Goal: Task Accomplishment & Management: Manage account settings

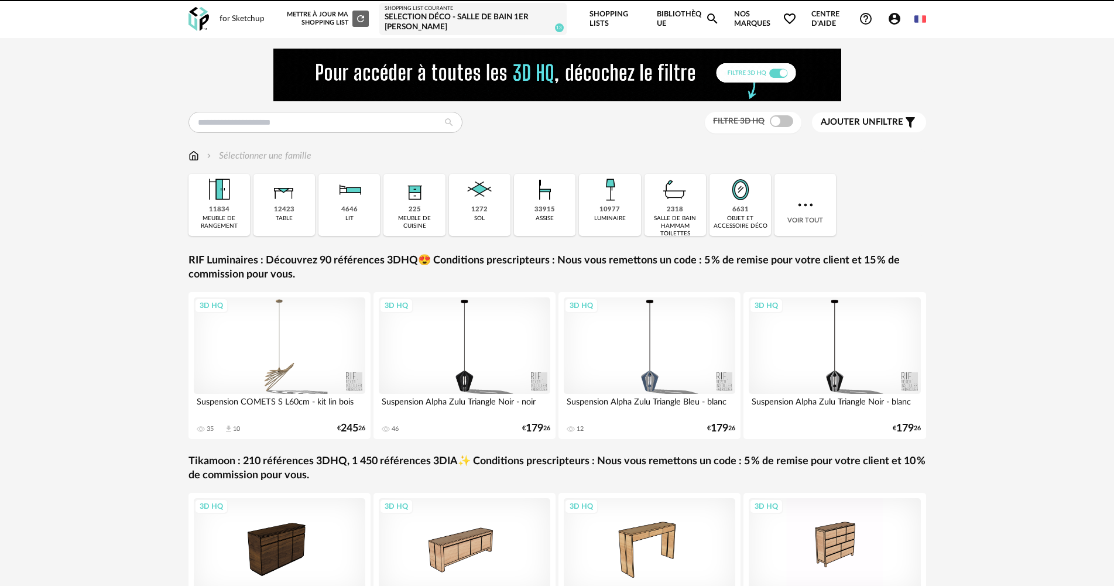
click at [884, 19] on div "Account Circle icon Compte Connecté en tant que [PERSON_NAME] Modifier mon prof…" at bounding box center [897, 19] width 34 height 14
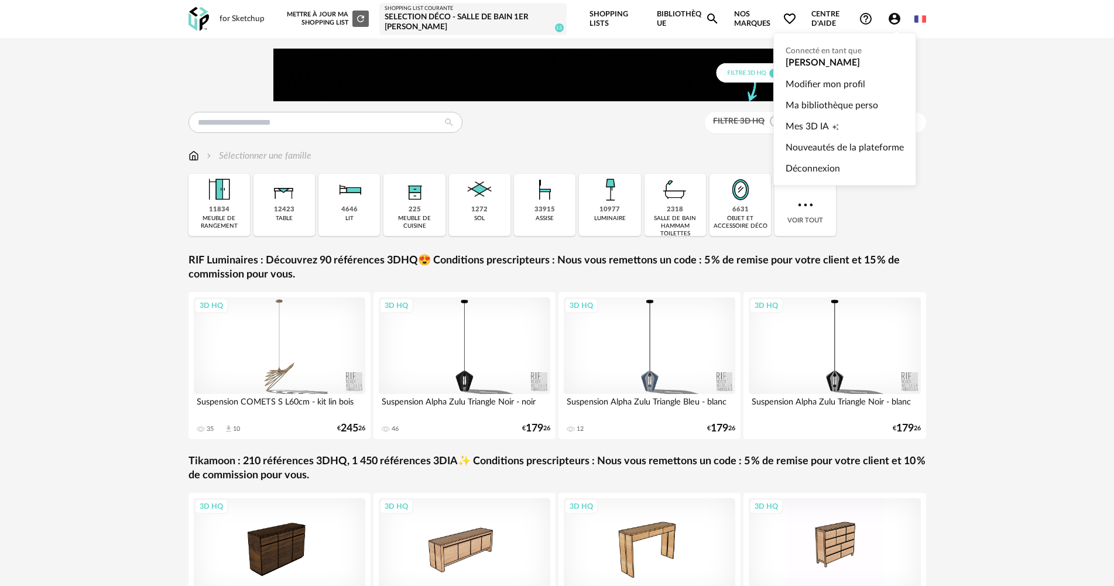
click at [896, 23] on icon "Account Circle icon" at bounding box center [894, 19] width 12 height 12
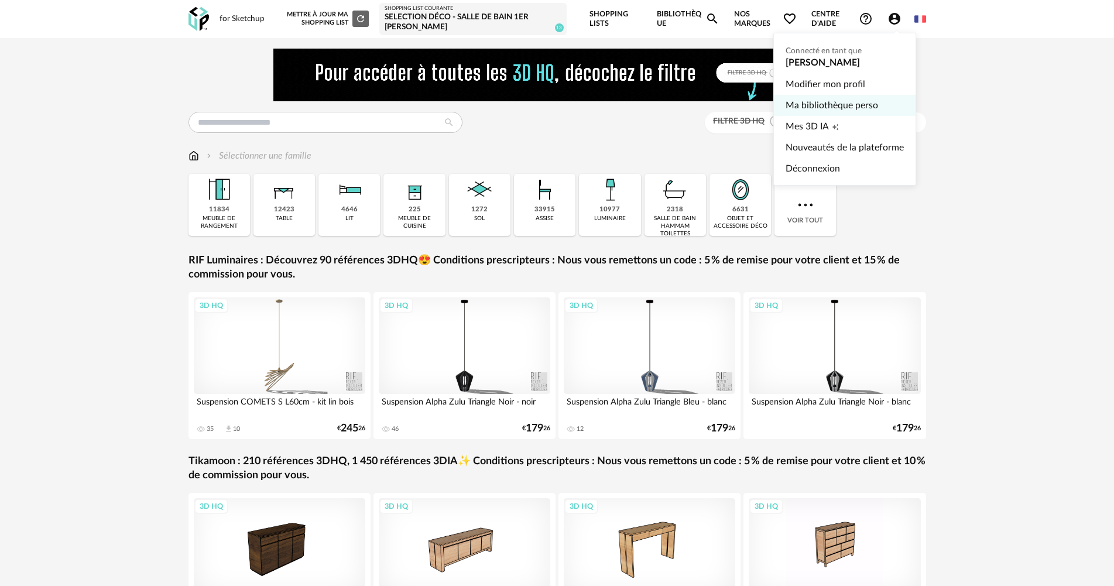
click at [832, 102] on link "Ma bibliothèque perso" at bounding box center [844, 105] width 118 height 21
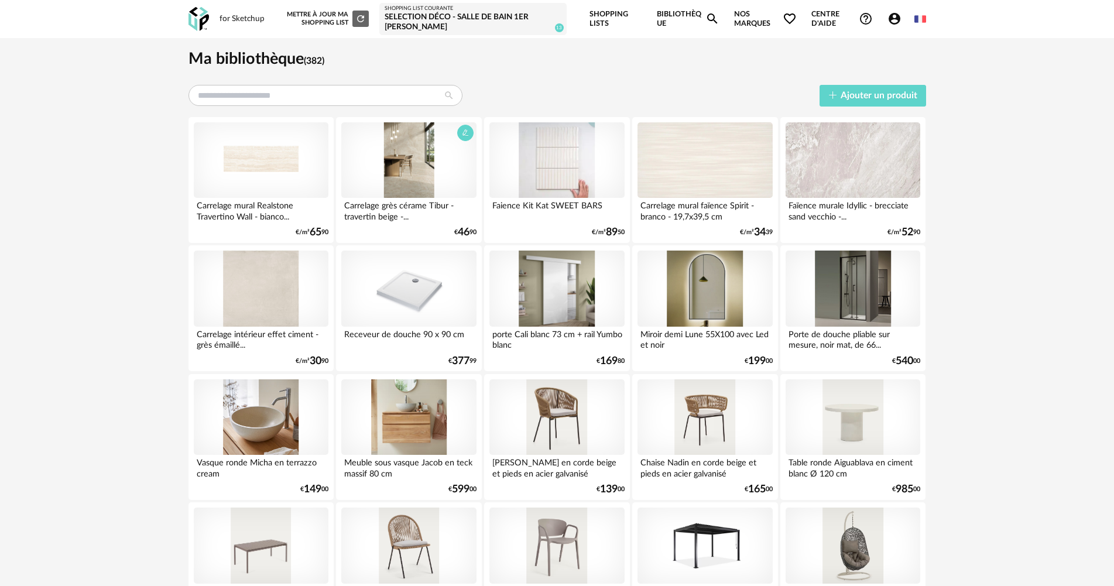
click at [428, 167] on div at bounding box center [408, 160] width 135 height 76
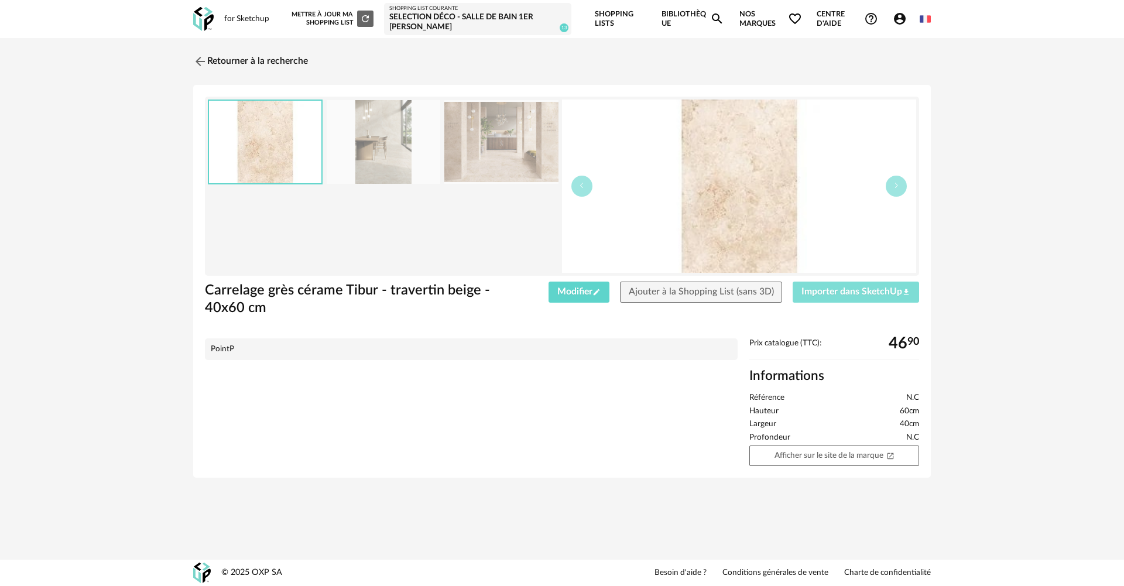
click at [846, 293] on span "Importer dans SketchUp Download icon" at bounding box center [855, 291] width 109 height 9
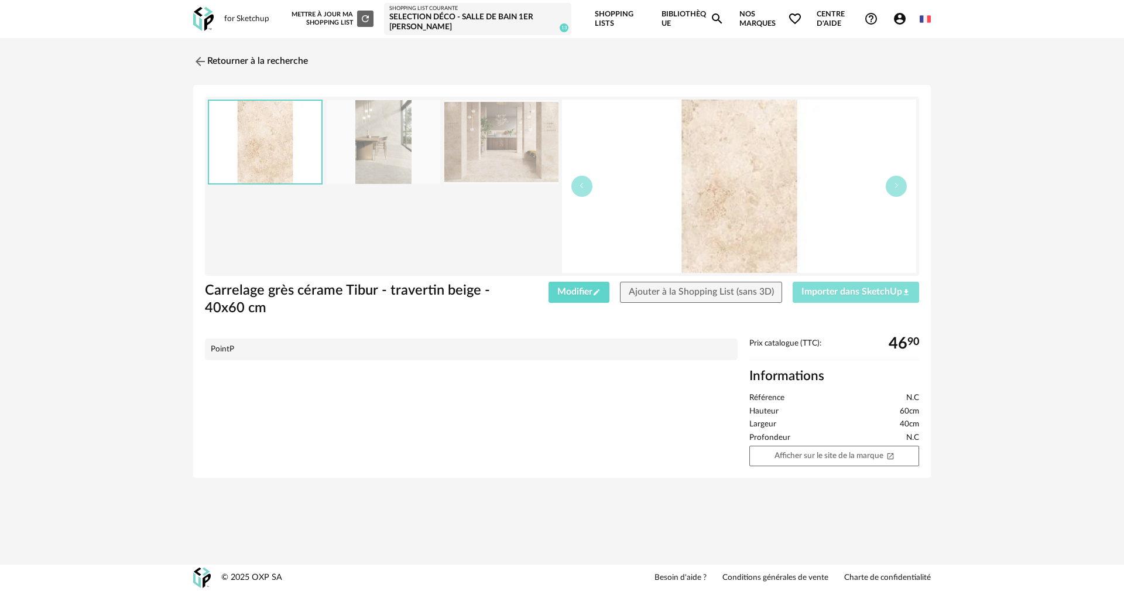
click at [823, 293] on span "Importer dans SketchUp Download icon" at bounding box center [855, 291] width 109 height 9
click at [831, 290] on span "Importer dans SketchUp Download icon" at bounding box center [855, 291] width 109 height 9
click at [825, 294] on span "Importer dans SketchUp Download icon" at bounding box center [855, 291] width 109 height 9
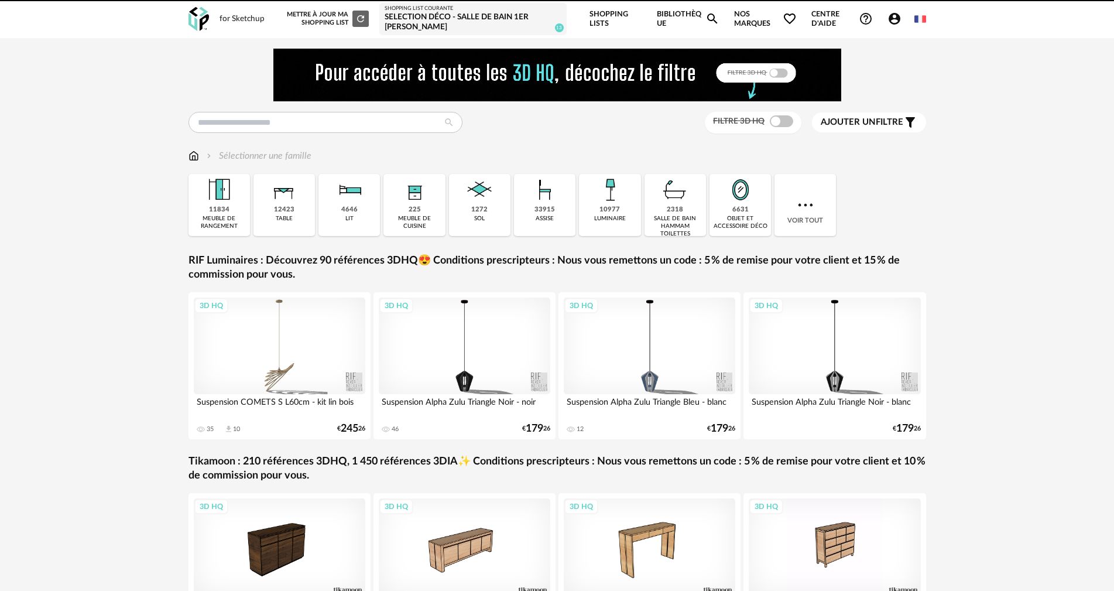
click at [887, 22] on icon "Account Circle icon" at bounding box center [894, 19] width 14 height 14
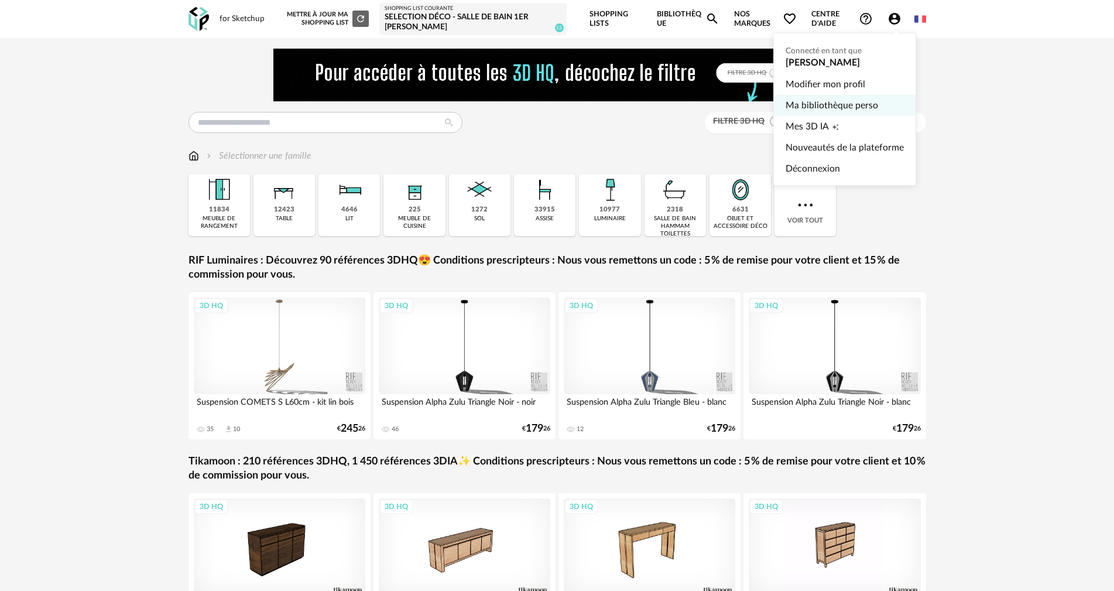
click at [852, 107] on link "Ma bibliothèque perso" at bounding box center [844, 105] width 118 height 21
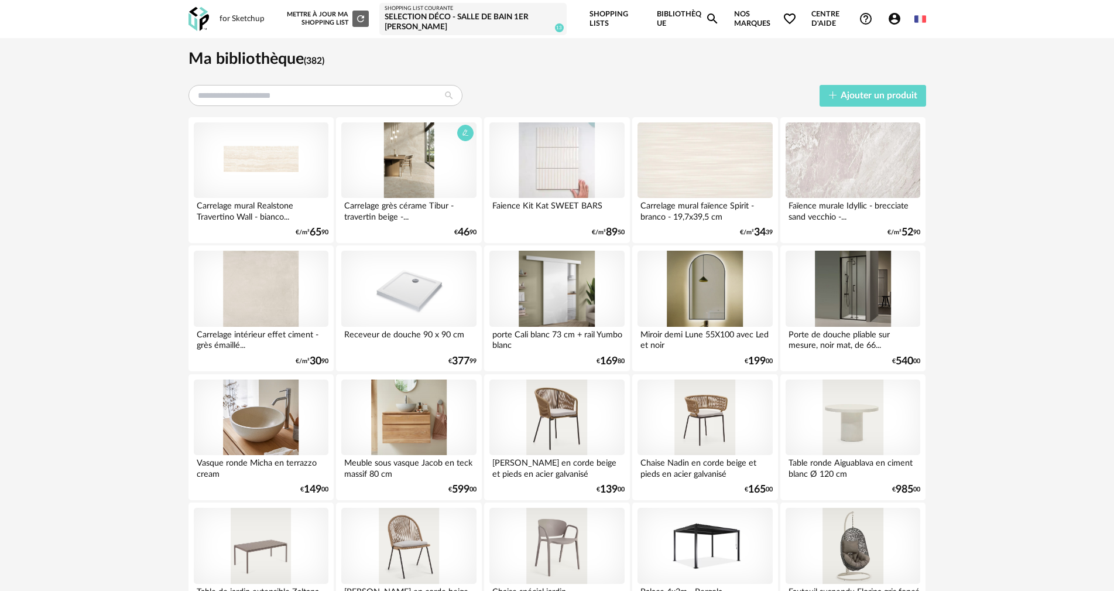
click at [398, 172] on div at bounding box center [408, 160] width 135 height 76
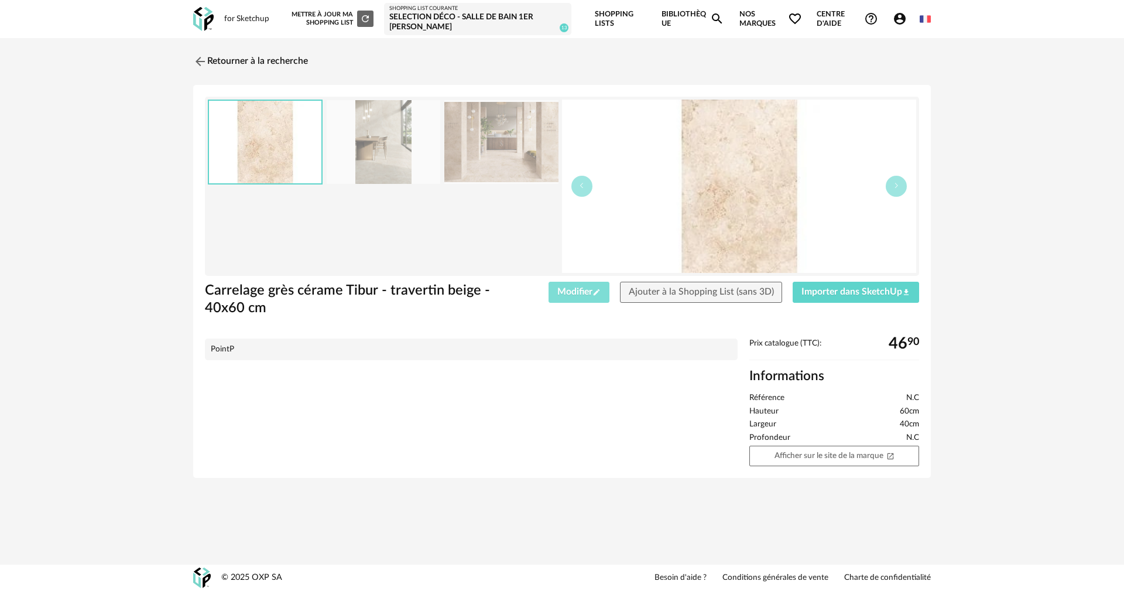
click at [575, 297] on button "Modifier Pencil icon" at bounding box center [578, 292] width 61 height 21
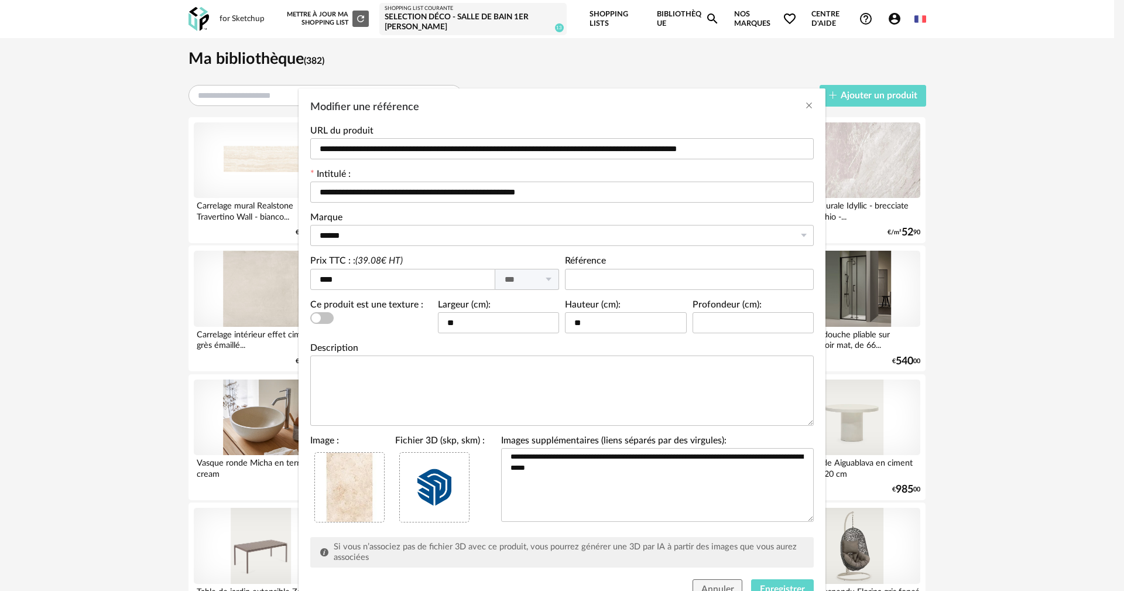
click at [310, 321] on div "Modifier une référence" at bounding box center [321, 318] width 23 height 12
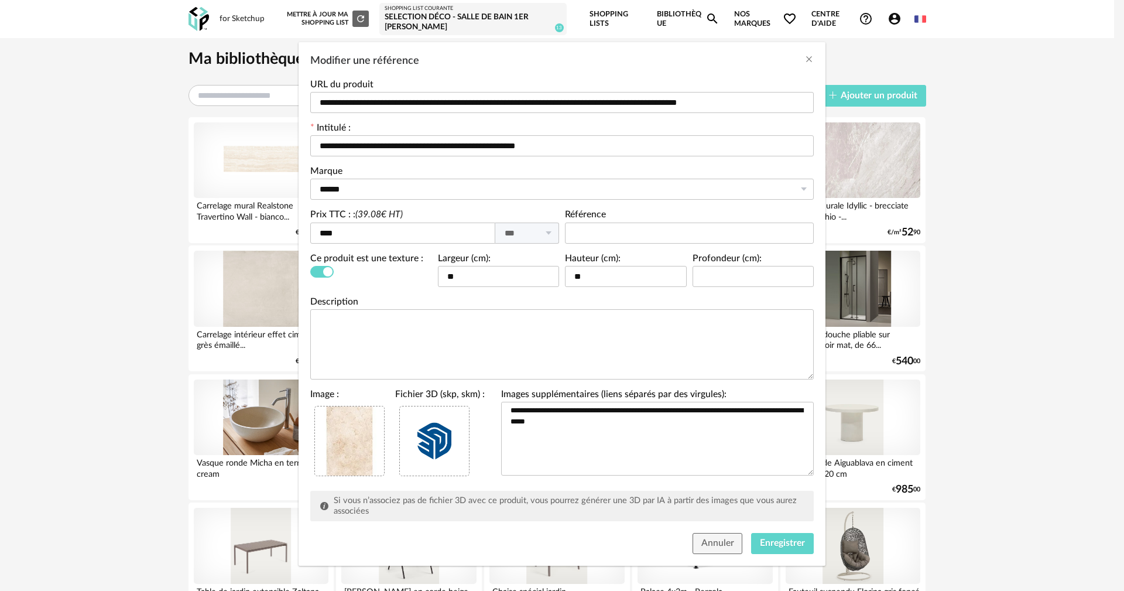
scroll to position [50, 0]
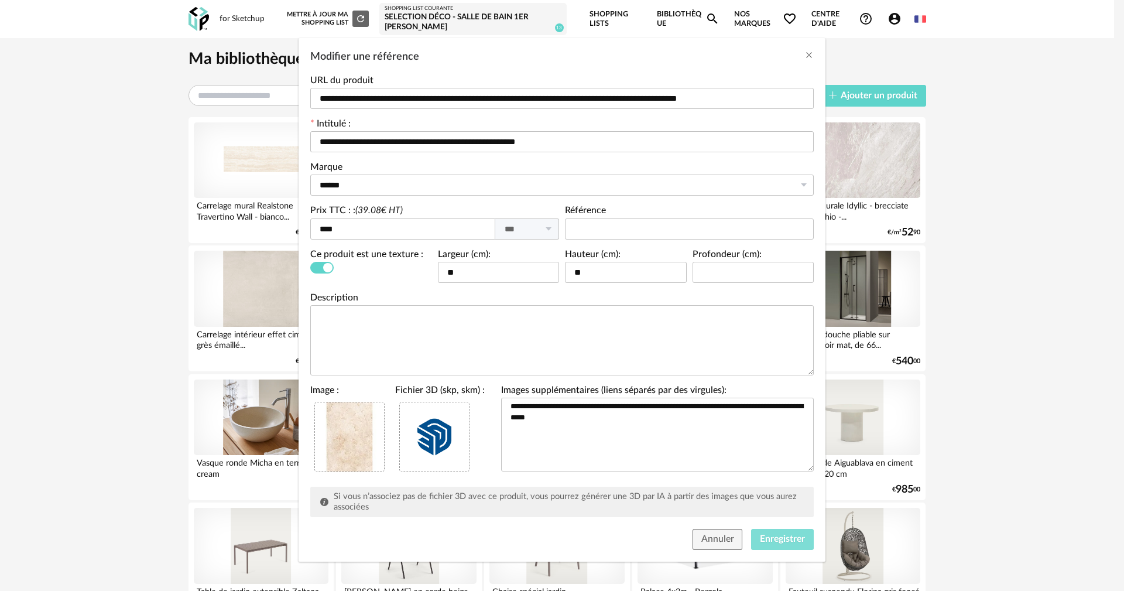
click at [795, 541] on span "Enregistrer" at bounding box center [782, 538] width 45 height 9
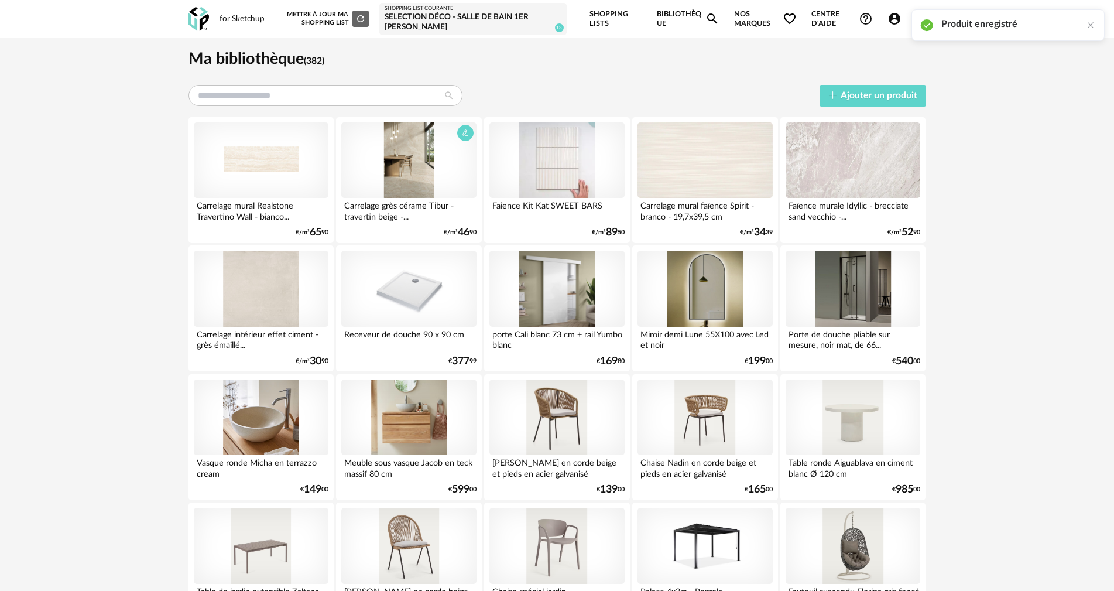
click at [414, 146] on div at bounding box center [408, 160] width 135 height 76
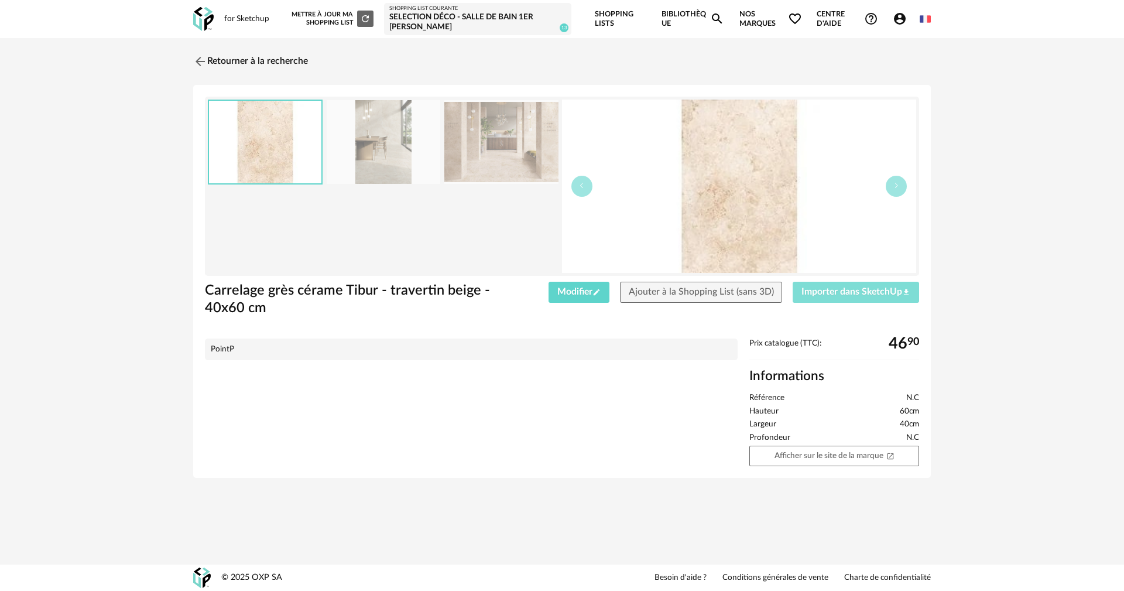
click at [857, 294] on span "Importer dans SketchUp Download icon" at bounding box center [855, 291] width 109 height 9
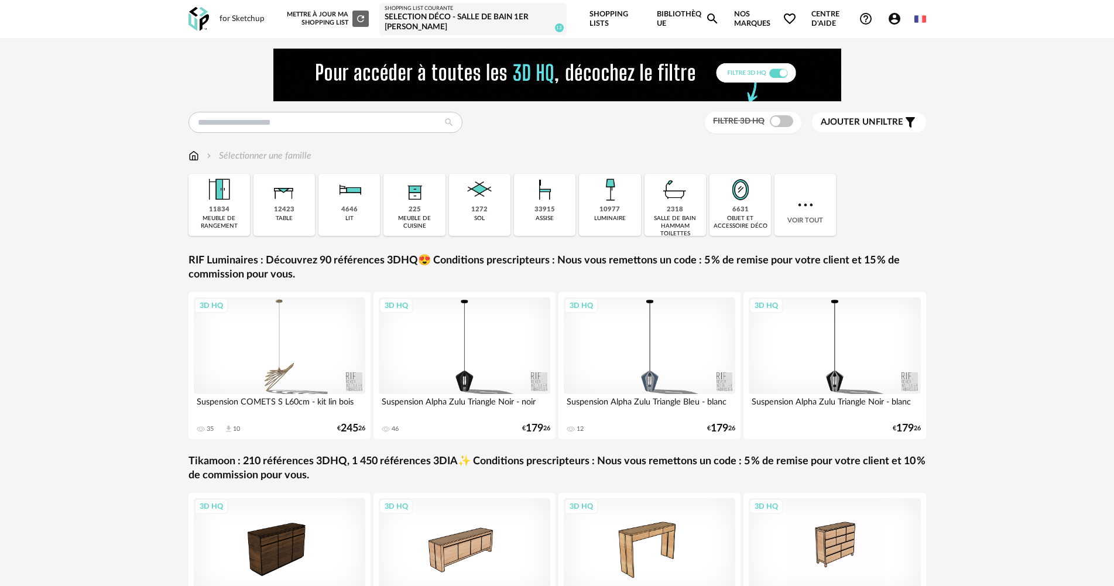
click at [466, 19] on div "Selection déco - Salle de bain 1er [PERSON_NAME]" at bounding box center [473, 22] width 177 height 20
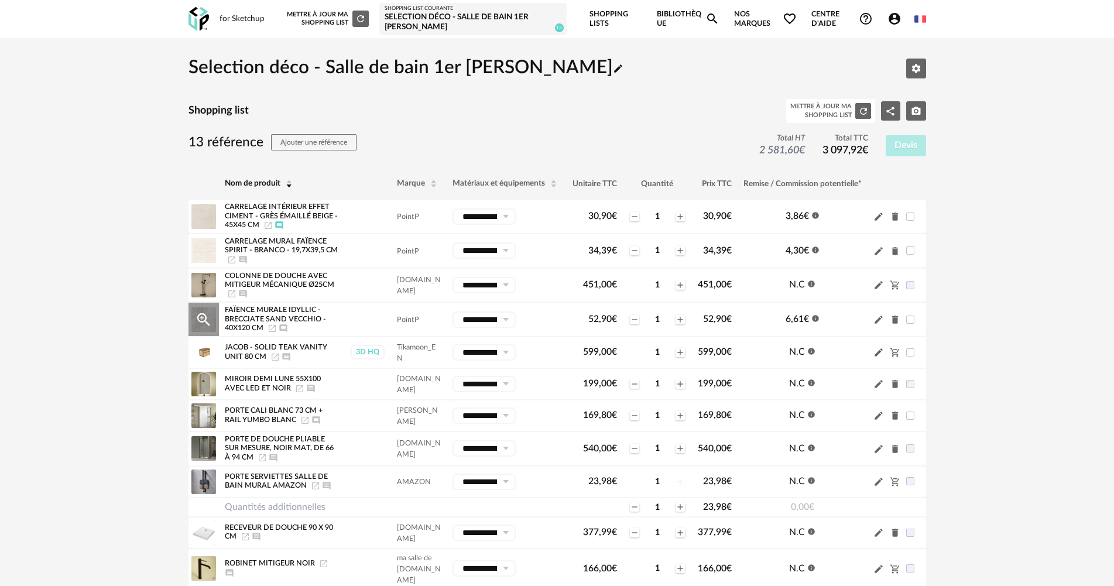
click at [273, 330] on icon "Launch icon" at bounding box center [271, 328] width 9 height 9
